Goal: Information Seeking & Learning: Check status

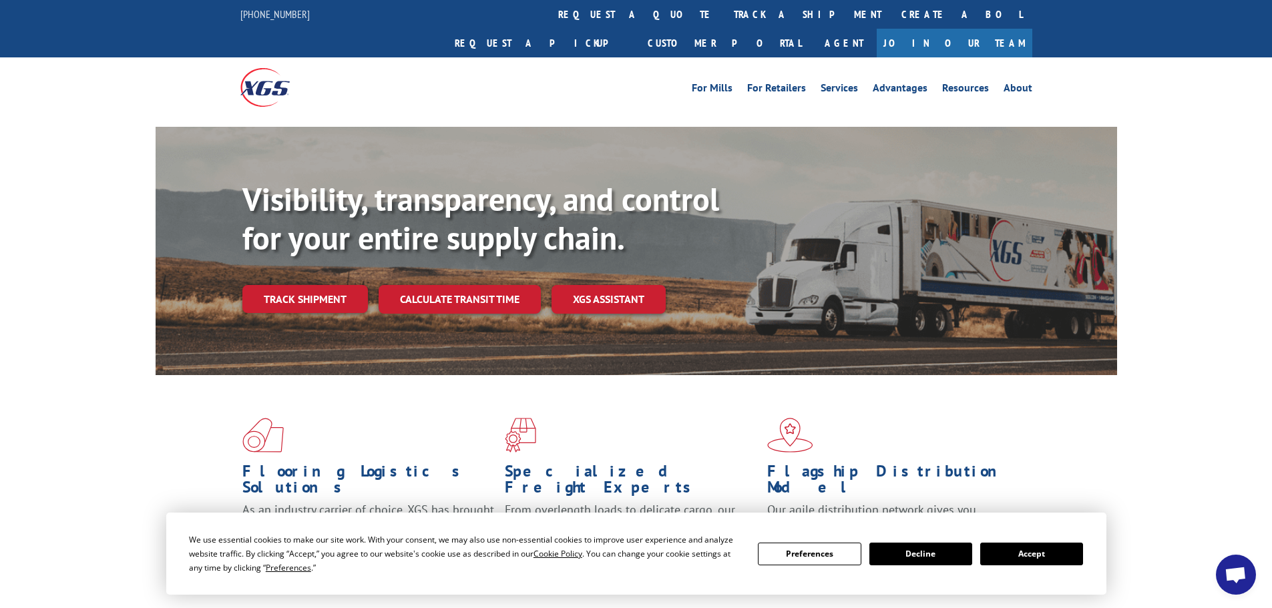
click at [1025, 557] on button "Accept" at bounding box center [1031, 554] width 103 height 23
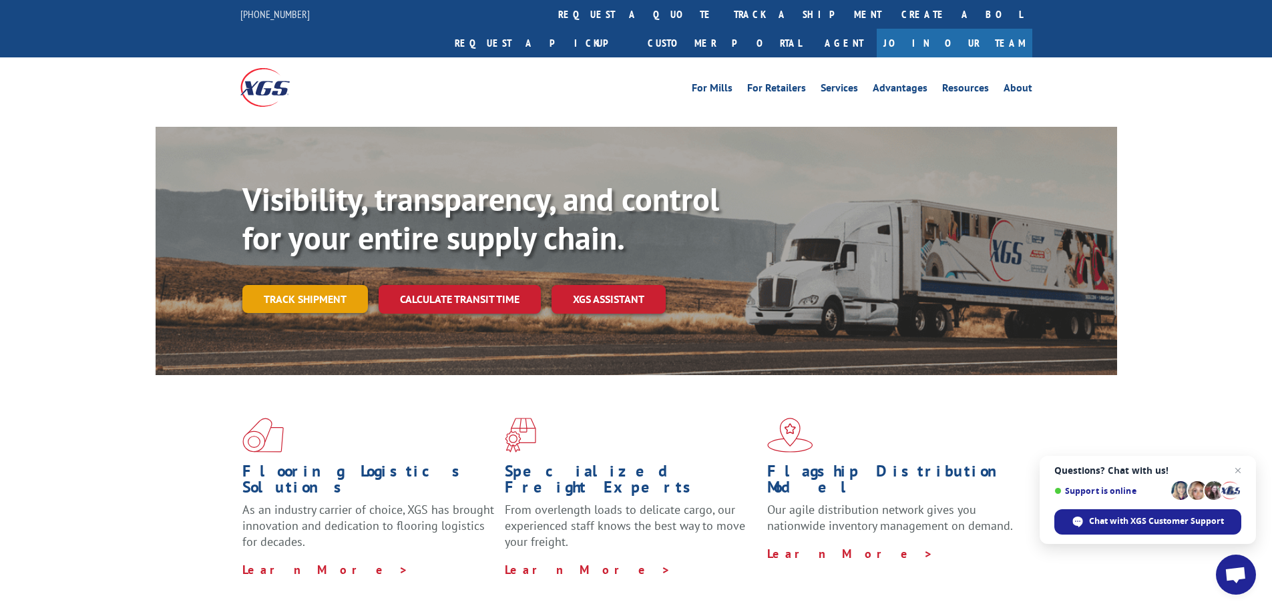
click at [272, 285] on link "Track shipment" at bounding box center [304, 299] width 125 height 28
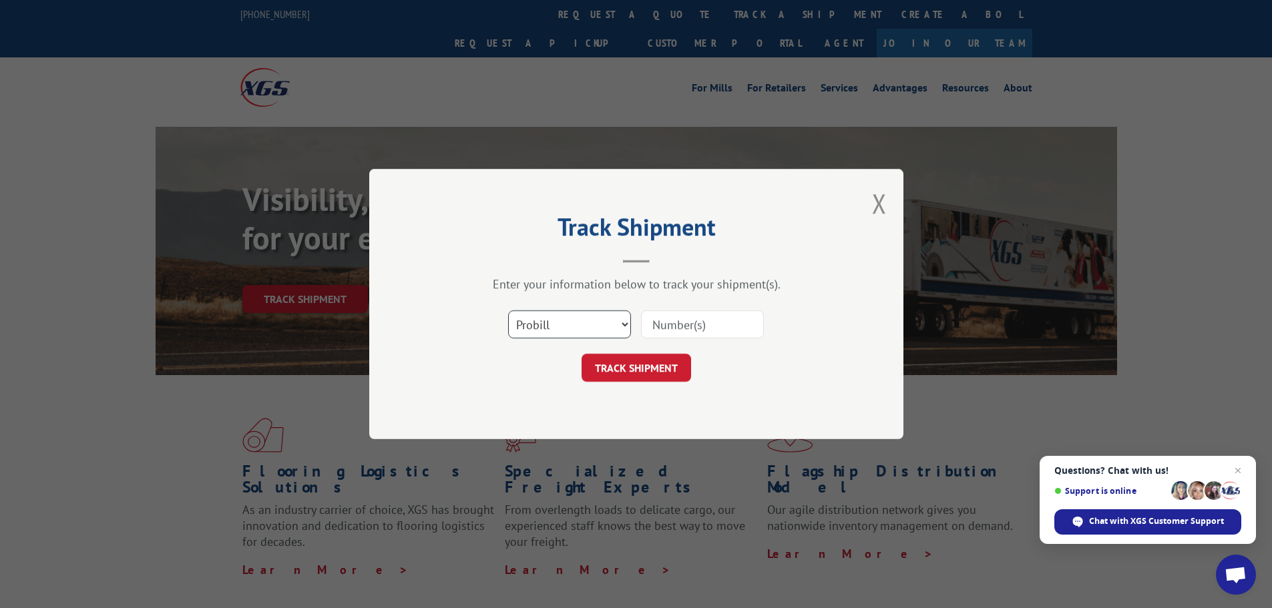
drag, startPoint x: 587, startPoint y: 330, endPoint x: 579, endPoint y: 329, distance: 7.5
click at [583, 330] on select "Select category... Probill BOL PO" at bounding box center [569, 324] width 123 height 28
select select "bol"
click at [508, 310] on select "Select category... Probill BOL PO" at bounding box center [569, 324] width 123 height 28
paste input "17261334"
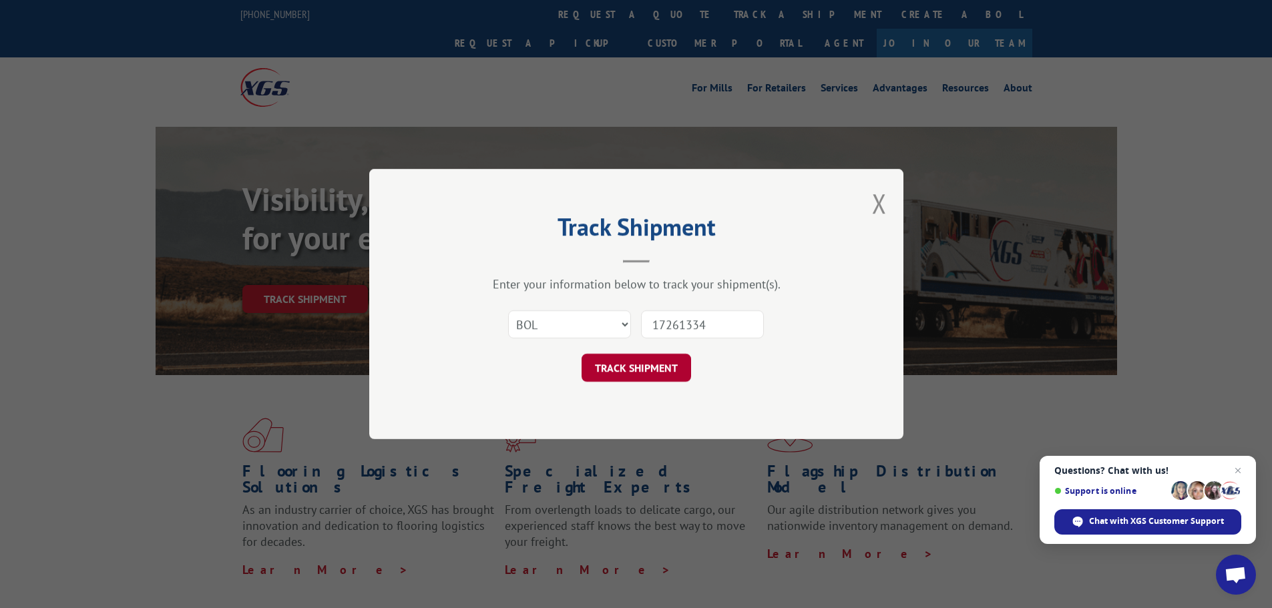
type input "17261334"
click at [648, 363] on button "TRACK SHIPMENT" at bounding box center [635, 368] width 109 height 28
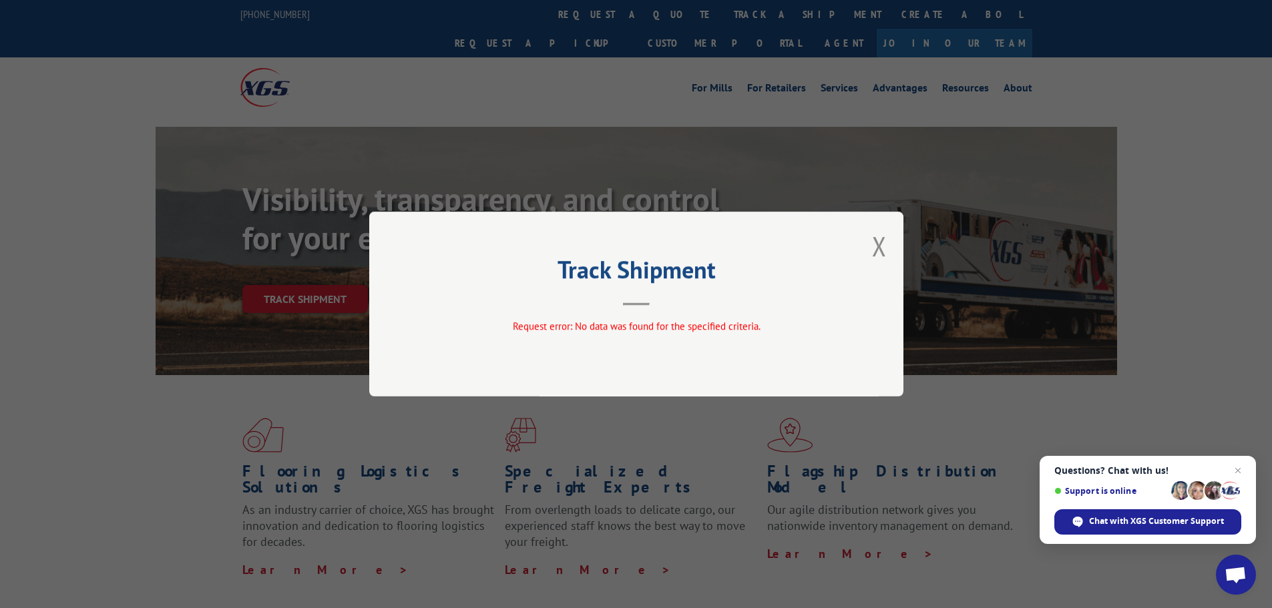
click at [886, 234] on div "Track Shipment Request error: No data was found for the specified criteria." at bounding box center [636, 304] width 534 height 185
click at [880, 245] on button "Close modal" at bounding box center [879, 245] width 15 height 35
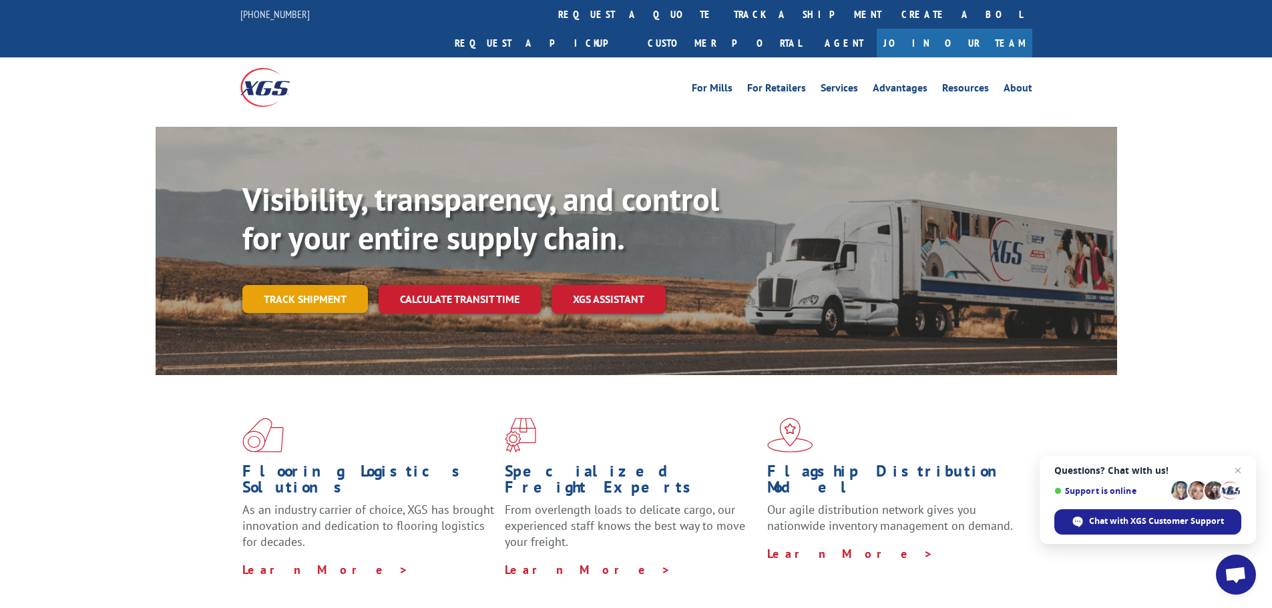
click at [259, 257] on div "Visibility, transparency, and control for your entire supply chain. Track shipm…" at bounding box center [679, 273] width 874 height 186
click at [308, 285] on link "Track shipment" at bounding box center [304, 299] width 125 height 28
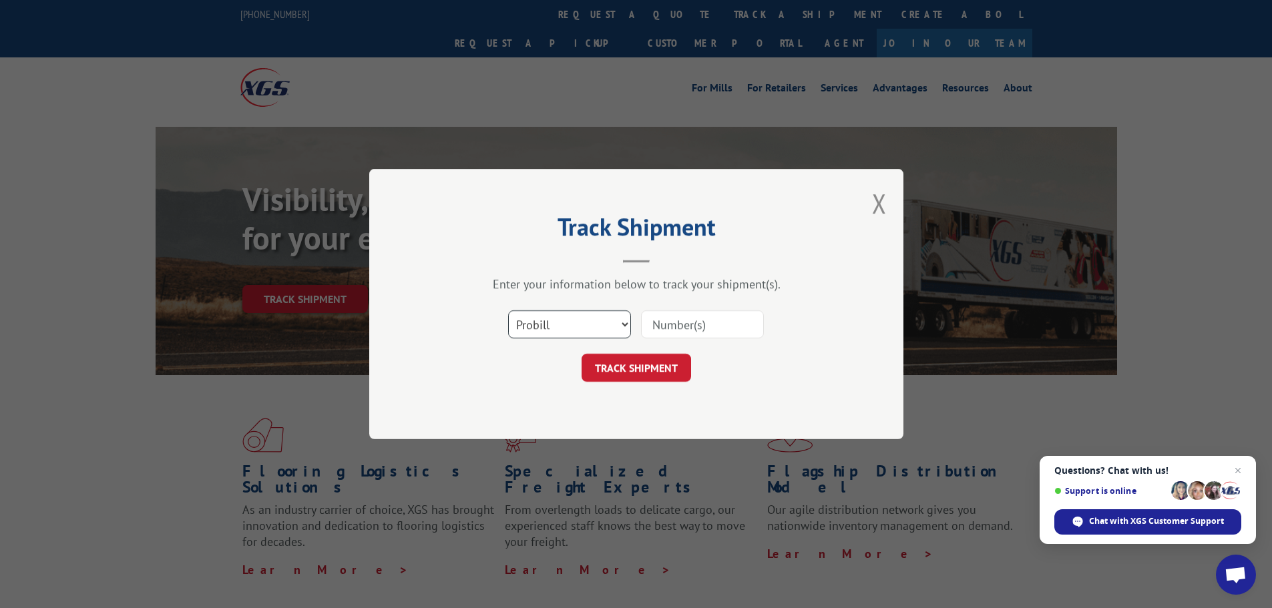
click at [555, 328] on select "Select category... Probill BOL PO" at bounding box center [569, 324] width 123 height 28
click at [748, 326] on input at bounding box center [702, 324] width 123 height 28
paste input "17261334"
type input "17261334"
click at [628, 368] on button "TRACK SHIPMENT" at bounding box center [635, 368] width 109 height 28
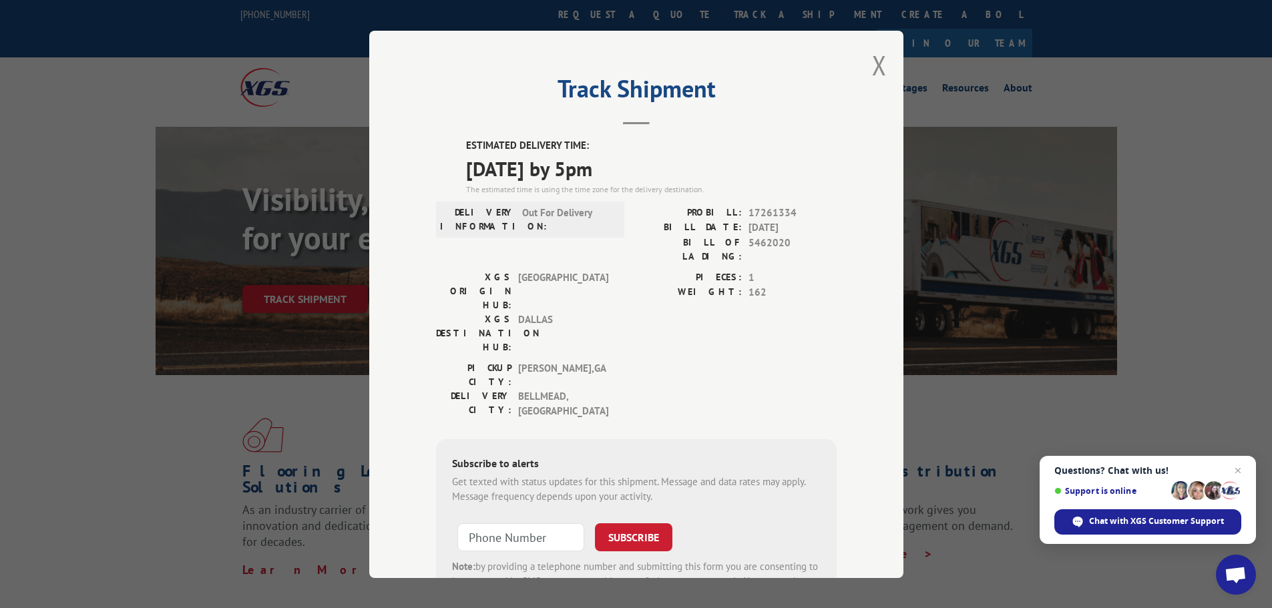
click at [885, 67] on div "Track Shipment ESTIMATED DELIVERY TIME: [DATE] by 5pm The estimated time is usi…" at bounding box center [636, 304] width 534 height 547
click at [876, 67] on button "Close modal" at bounding box center [879, 64] width 15 height 35
